Goal: Task Accomplishment & Management: Use online tool/utility

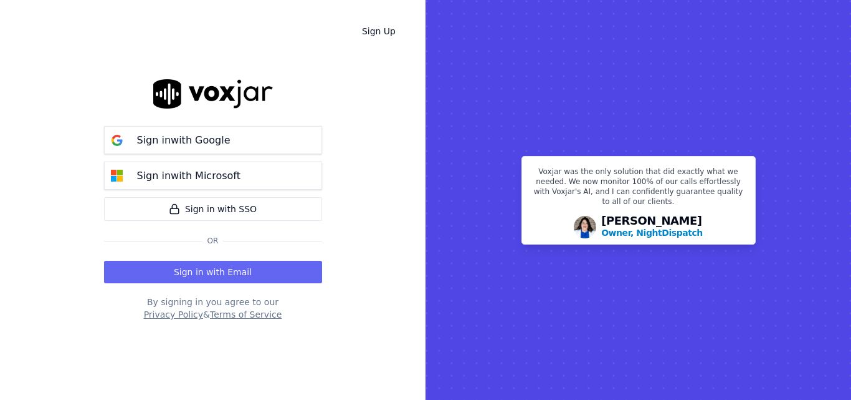
click at [237, 270] on button "Sign in with Email" at bounding box center [213, 272] width 218 height 22
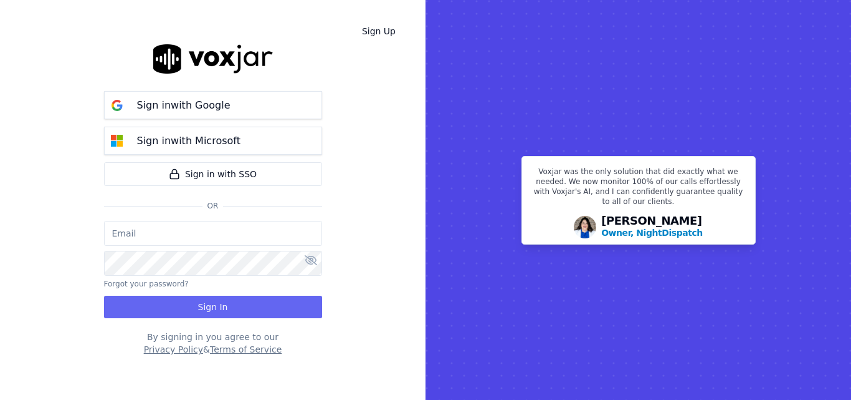
type input "[PERSON_NAME][EMAIL_ADDRESS][PERSON_NAME][DOMAIN_NAME]"
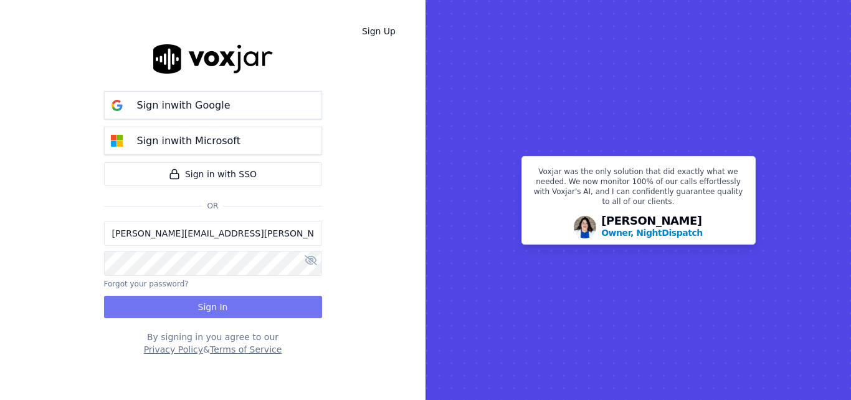
click at [250, 307] on button "Sign In" at bounding box center [213, 306] width 218 height 22
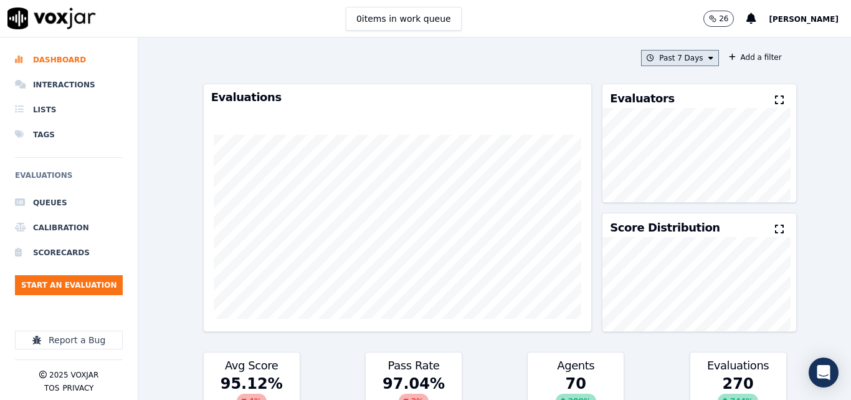
click at [688, 61] on button "Past 7 Days" at bounding box center [679, 58] width 77 height 16
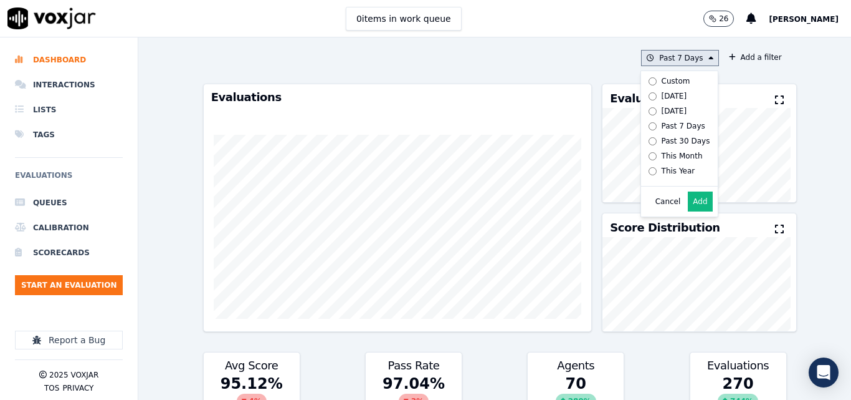
click at [644, 96] on label "[DATE]" at bounding box center [677, 96] width 67 height 15
click at [688, 211] on button "Add" at bounding box center [700, 201] width 24 height 20
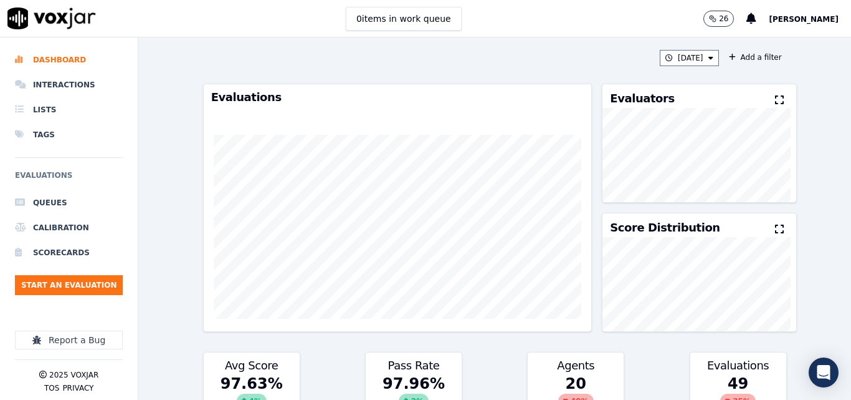
click at [775, 99] on icon at bounding box center [779, 100] width 9 height 10
